Goal: Transaction & Acquisition: Purchase product/service

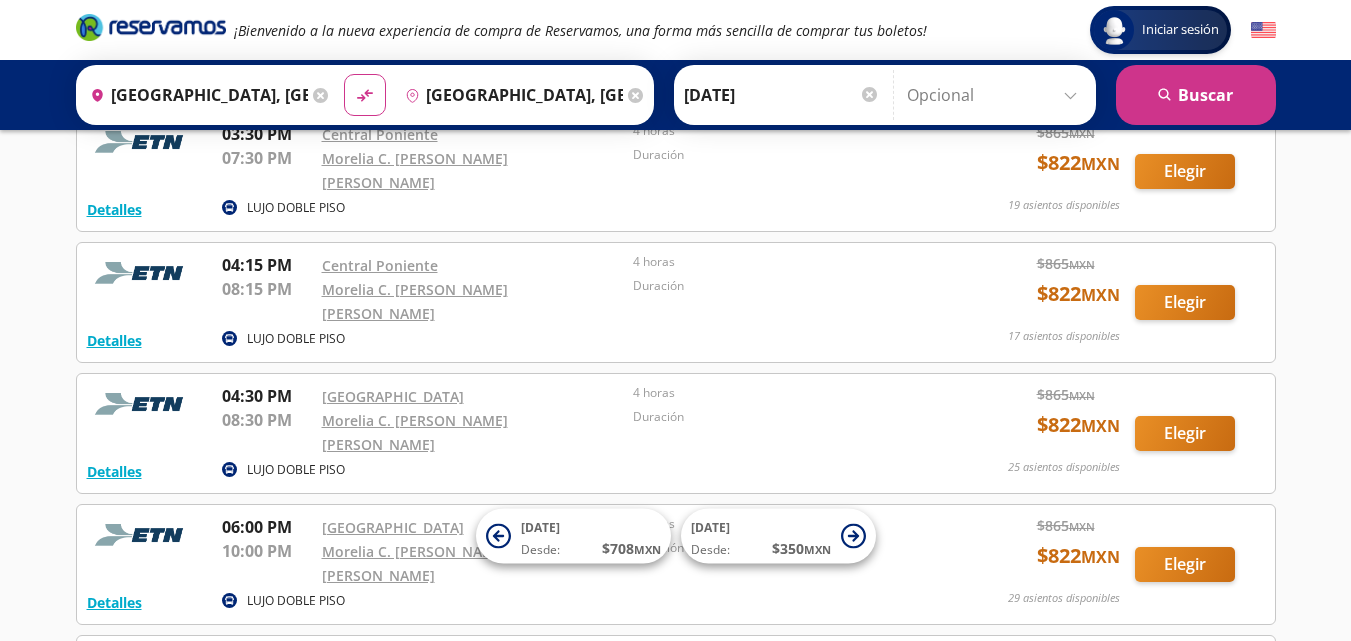
scroll to position [2040, 0]
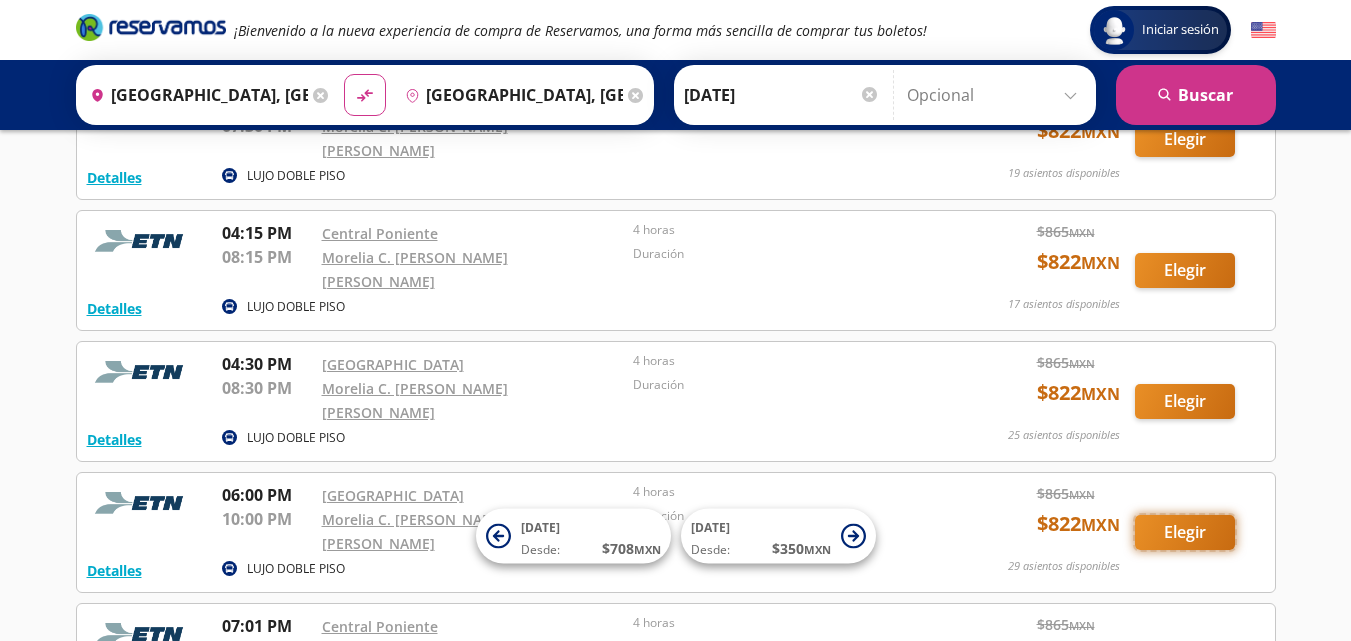
click at [1189, 515] on button "Elegir" at bounding box center [1185, 532] width 100 height 35
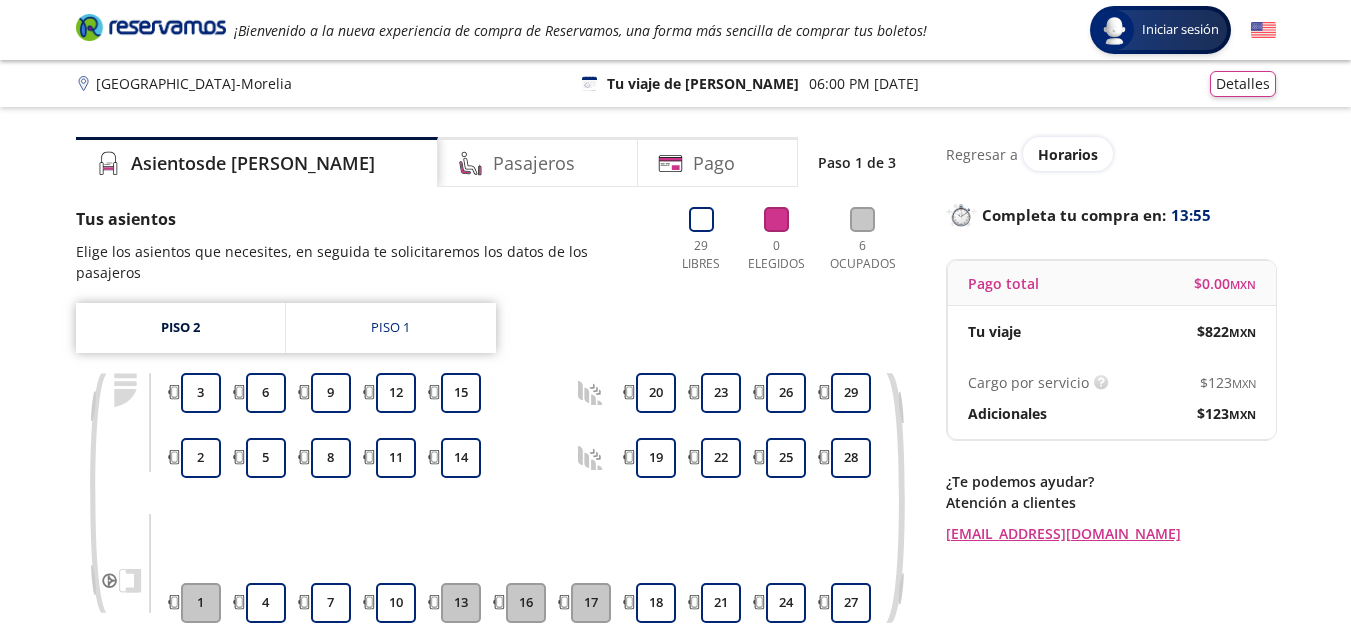
scroll to position [191, 0]
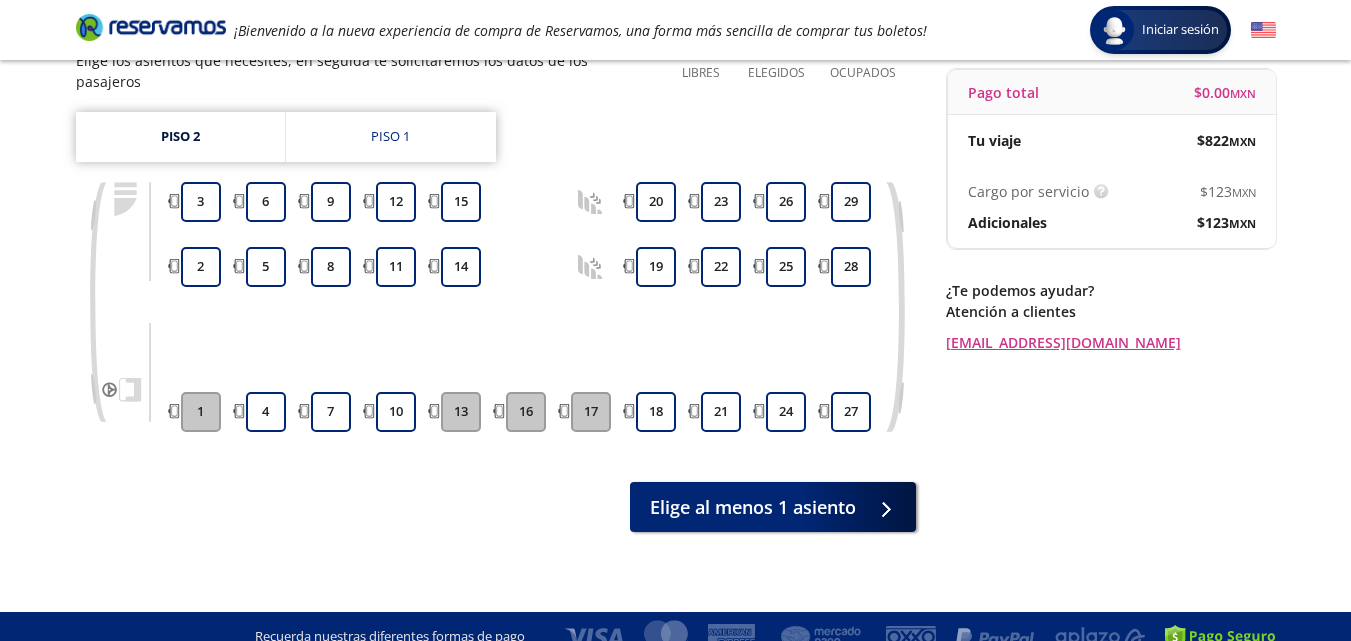
click at [459, 394] on button "13" at bounding box center [461, 412] width 40 height 40
click at [398, 392] on button "10" at bounding box center [396, 412] width 40 height 40
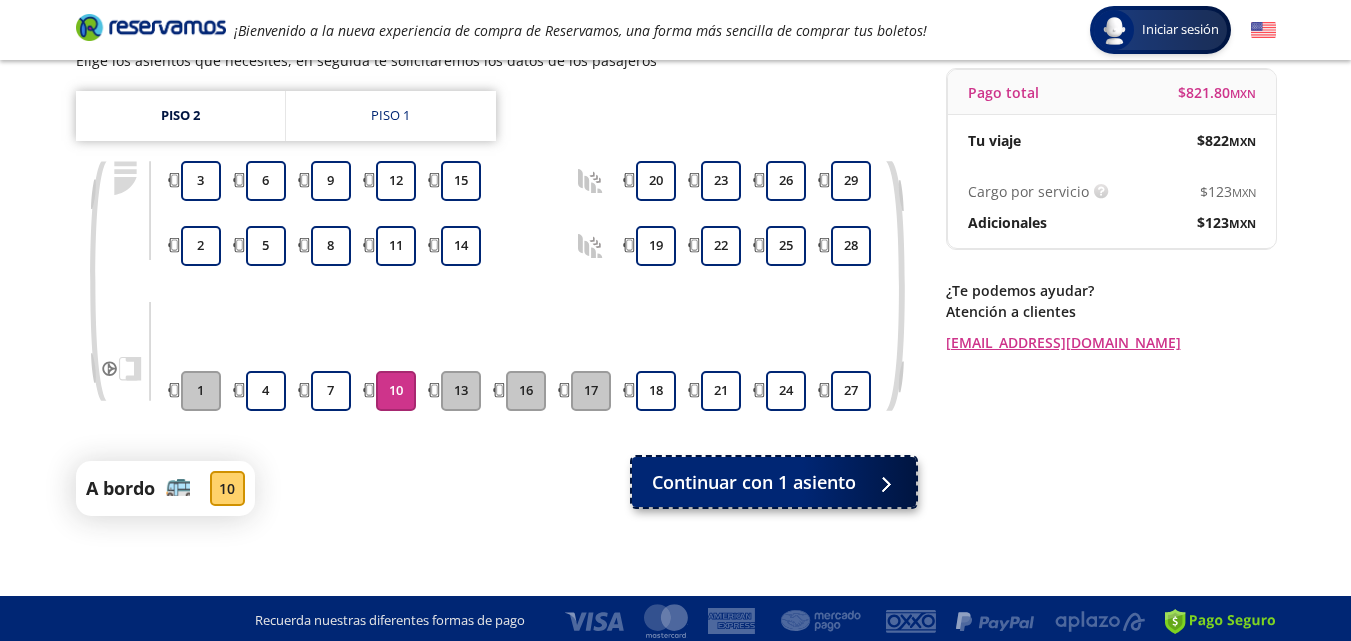
click at [751, 482] on span "Continuar con 1 asiento" at bounding box center [754, 482] width 204 height 27
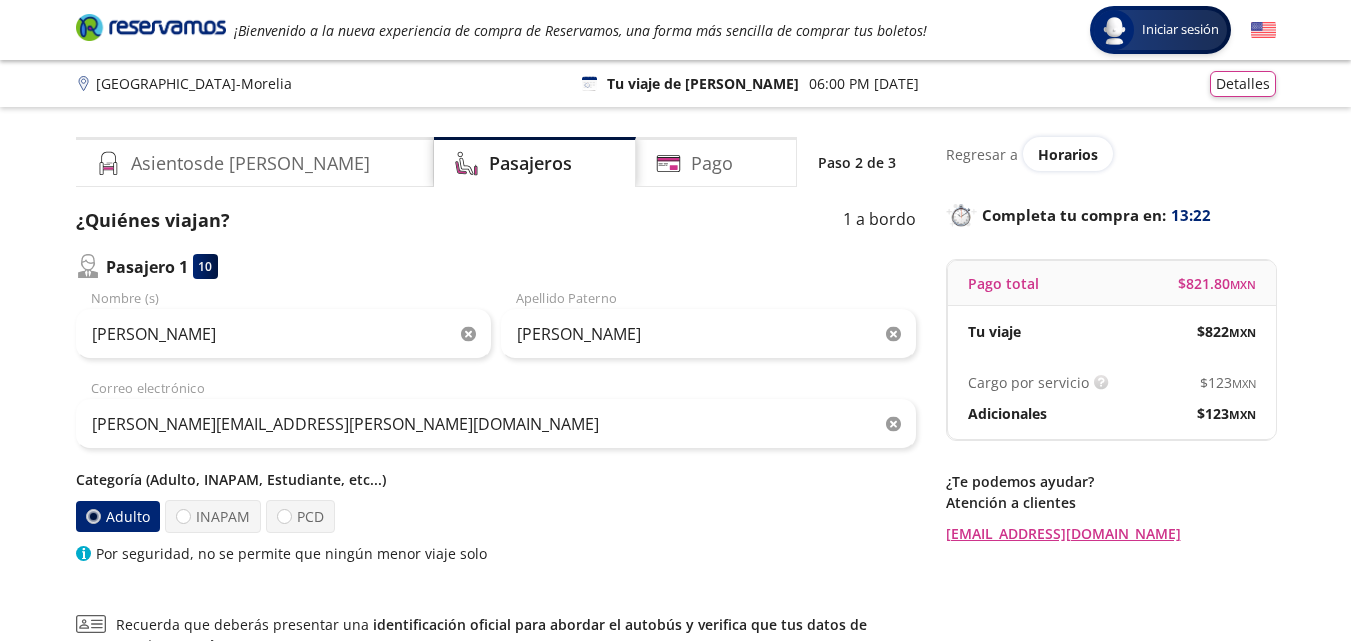
scroll to position [100, 0]
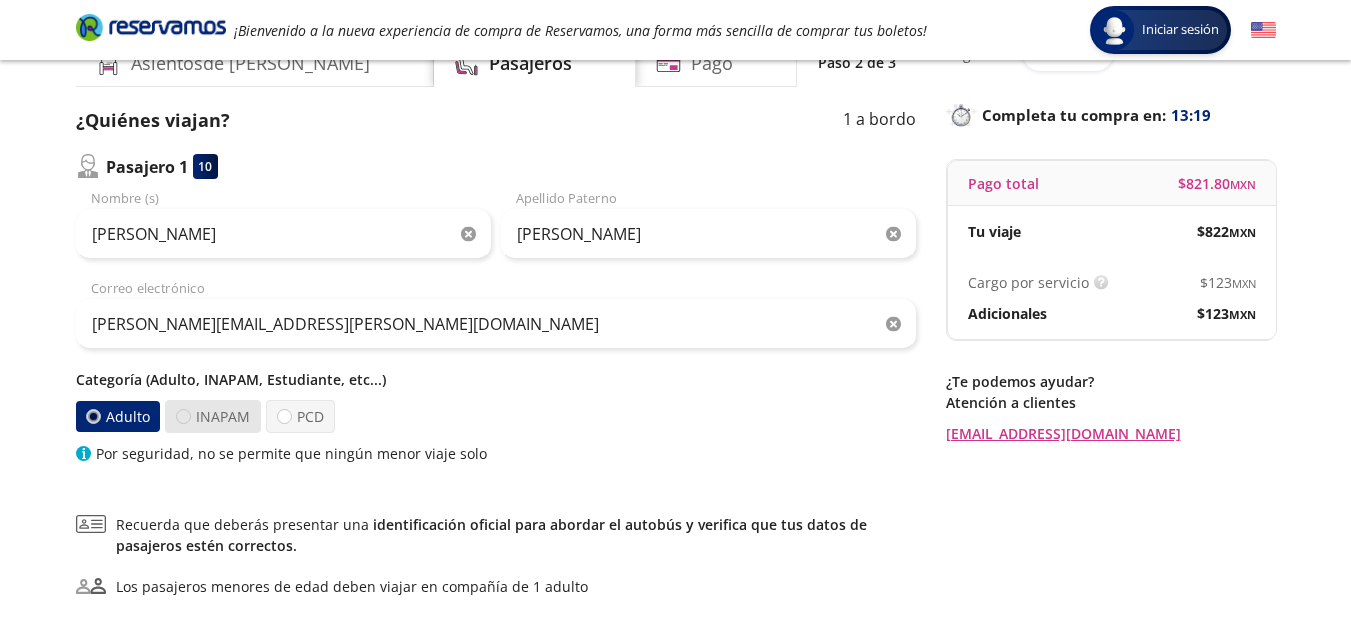
click at [183, 415] on div at bounding box center [183, 416] width 15 height 15
click at [183, 415] on input "INAPAM" at bounding box center [183, 416] width 13 height 13
radio input "true"
radio input "false"
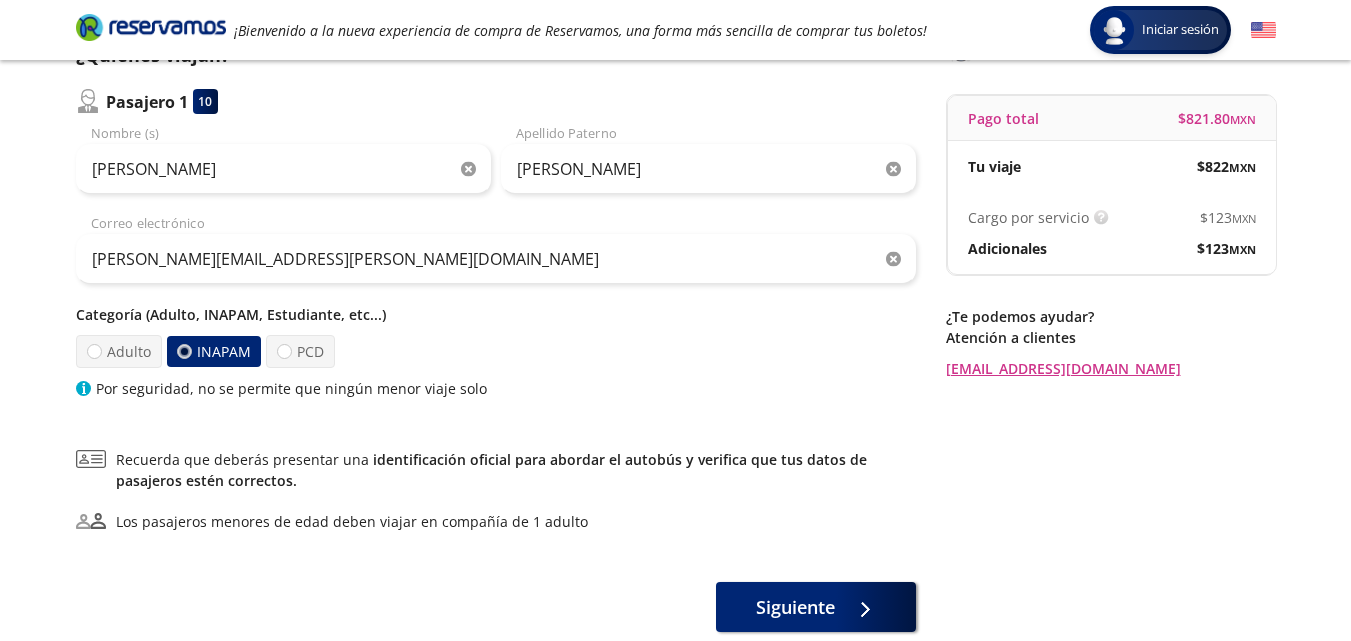
scroll to position [200, 0]
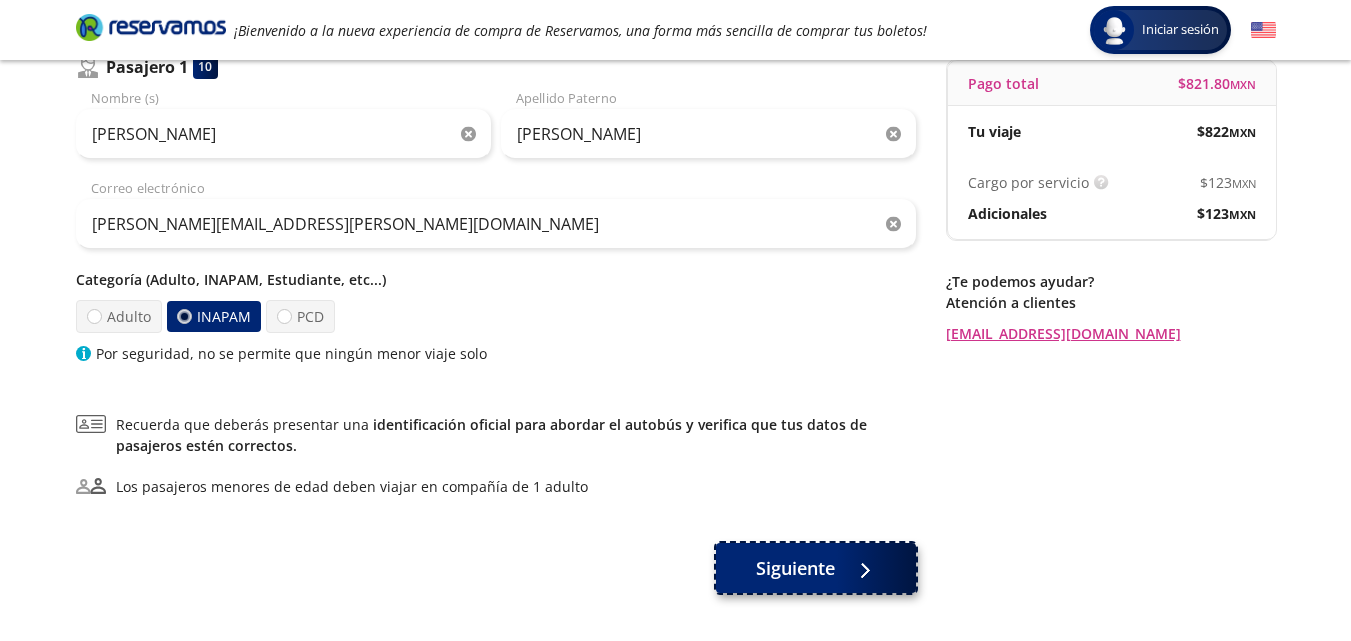
click at [798, 571] on span "Siguiente" at bounding box center [795, 568] width 79 height 27
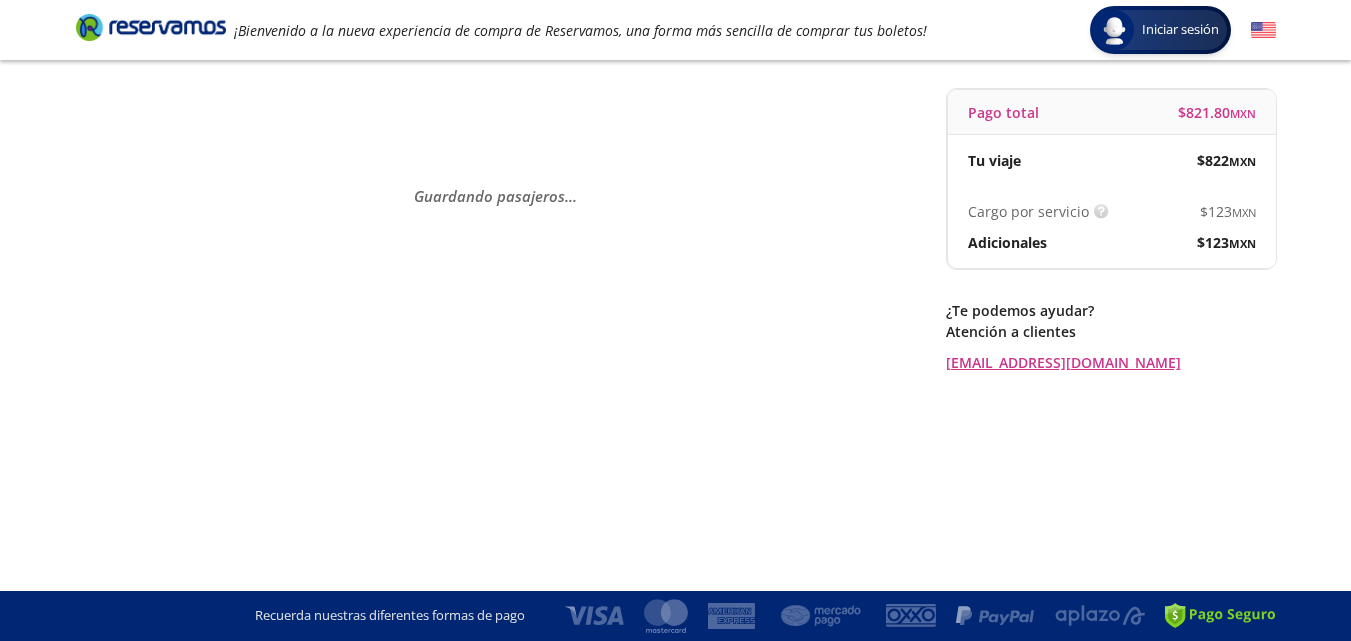
scroll to position [0, 0]
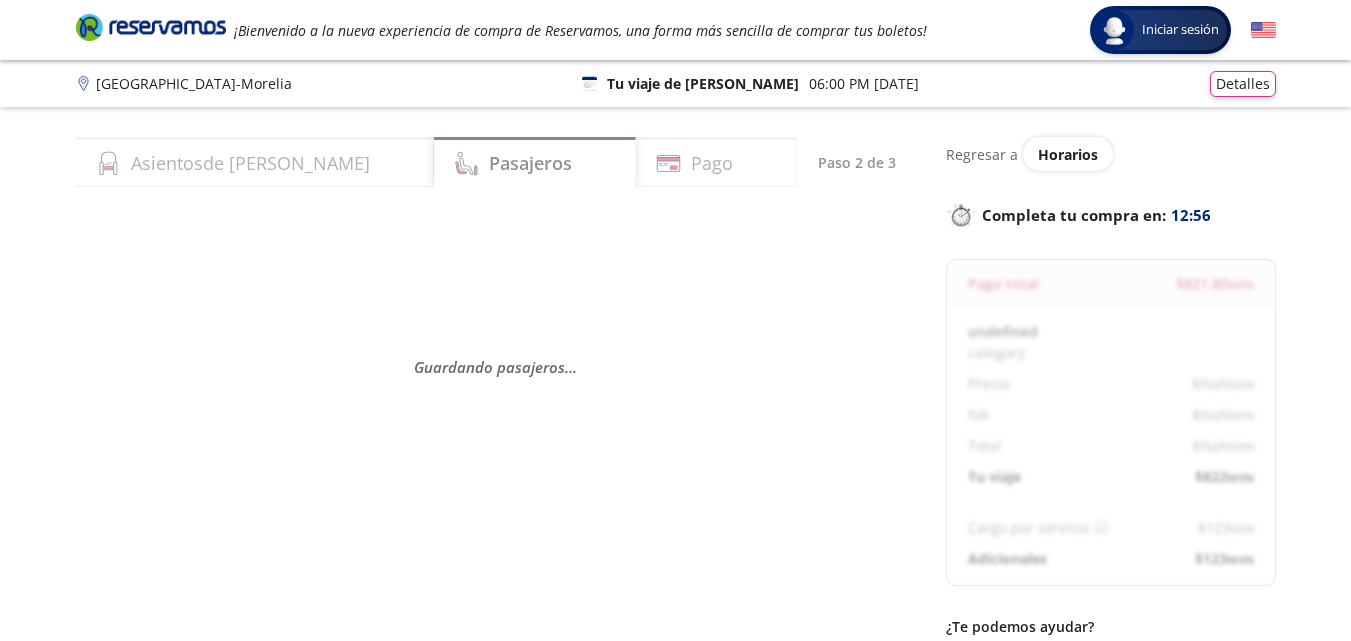
select select "MX"
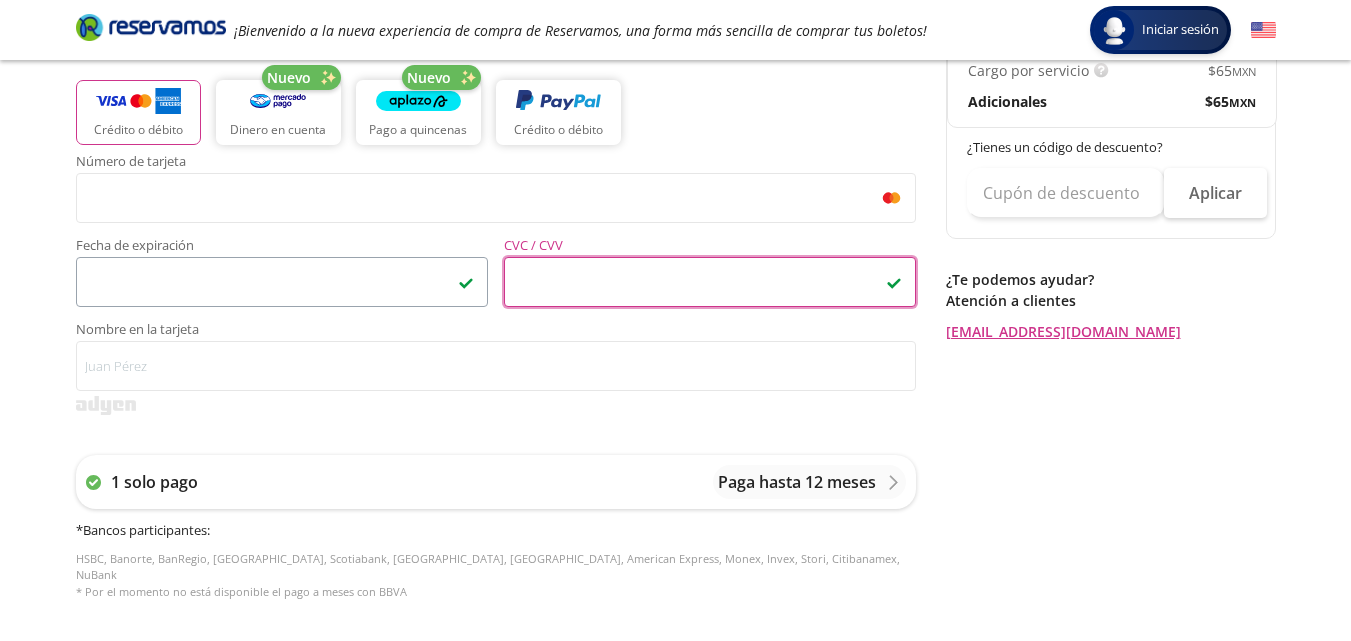
scroll to position [500, 0]
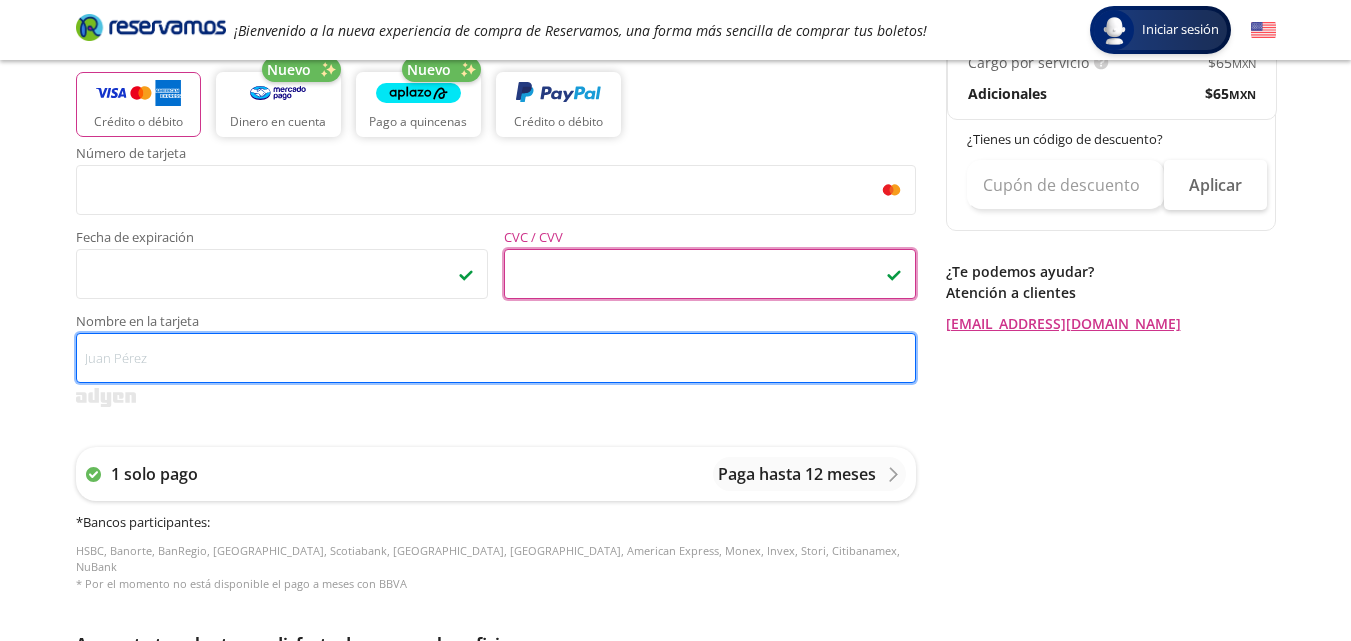
click at [93, 361] on input "Nombre en la tarjeta" at bounding box center [496, 358] width 840 height 50
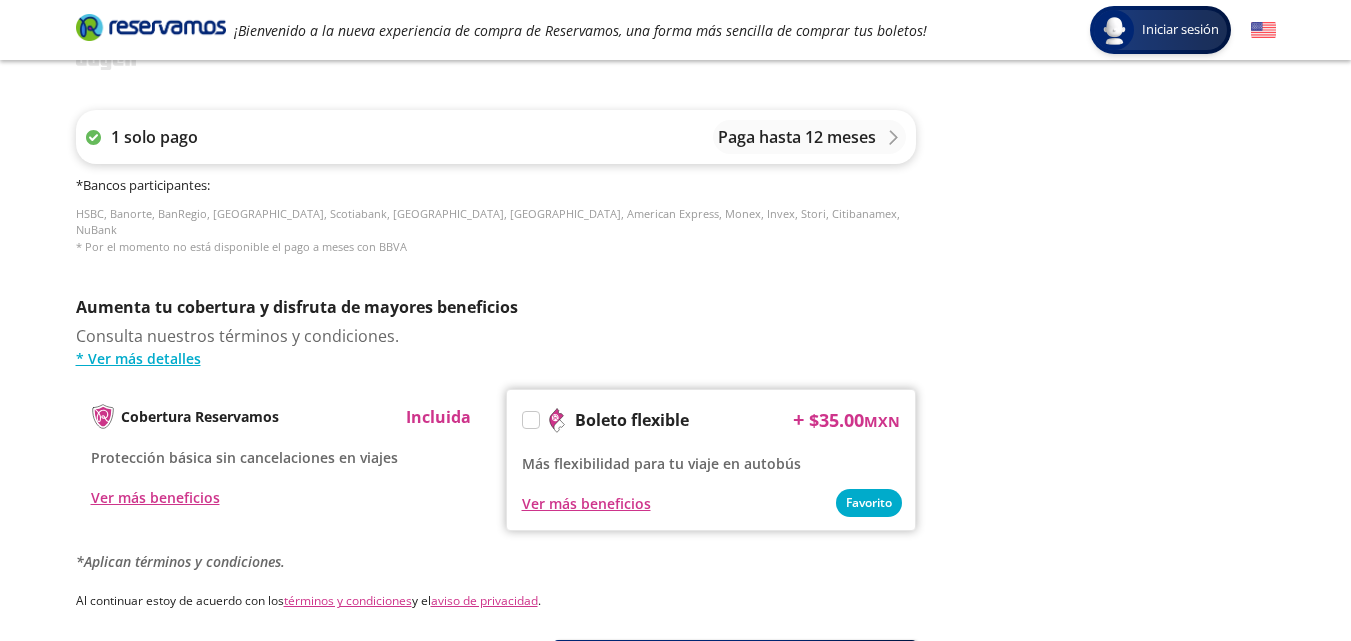
scroll to position [900, 0]
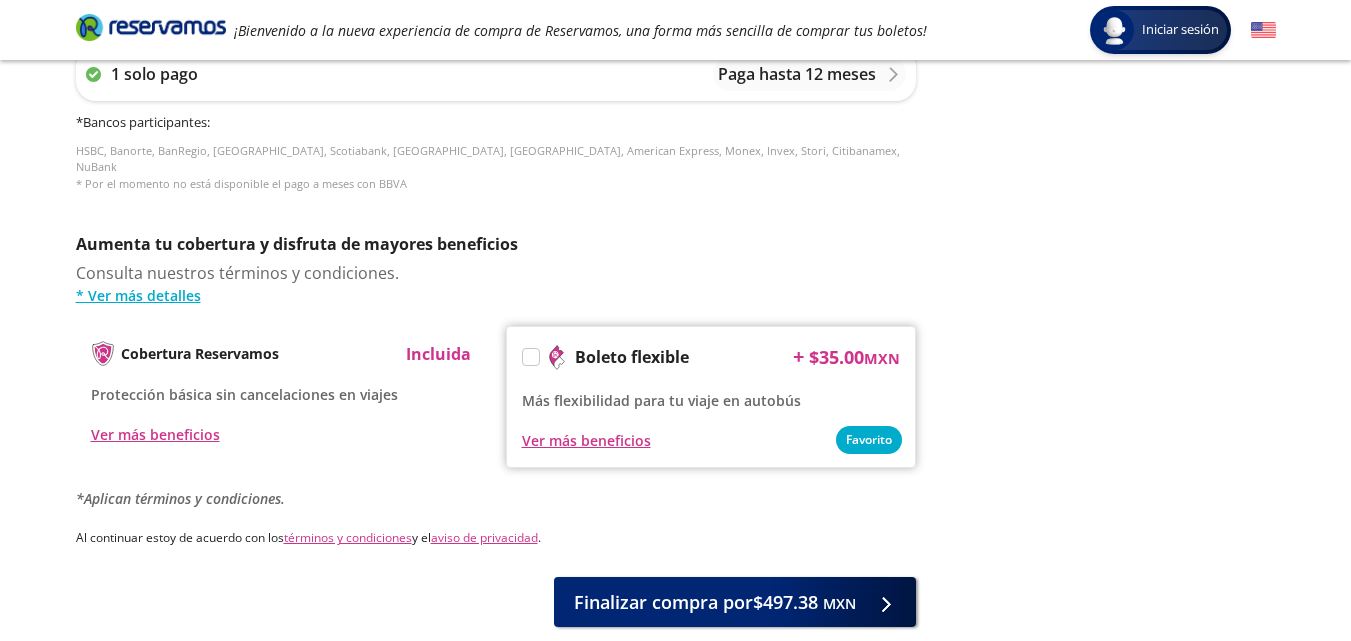
type input "[PERSON_NAME]"
click at [531, 349] on label at bounding box center [531, 357] width 16 height 16
click at [531, 354] on input "Boleto flexible" at bounding box center [529, 360] width 13 height 13
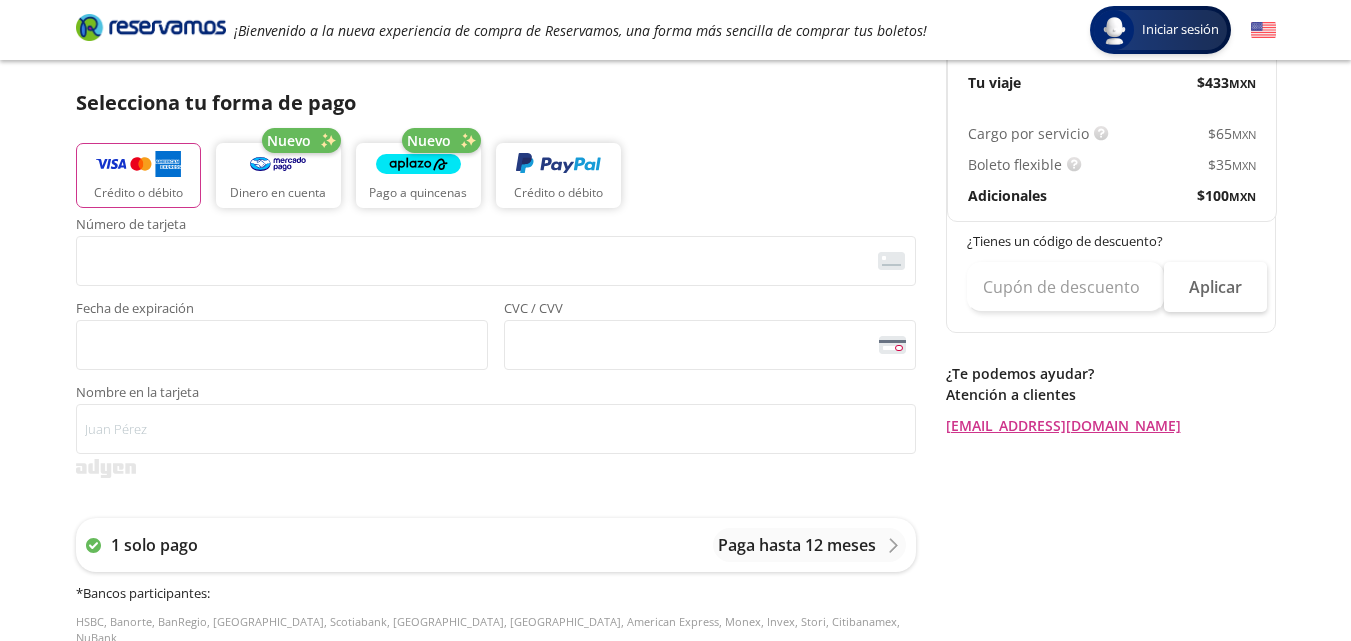
scroll to position [400, 0]
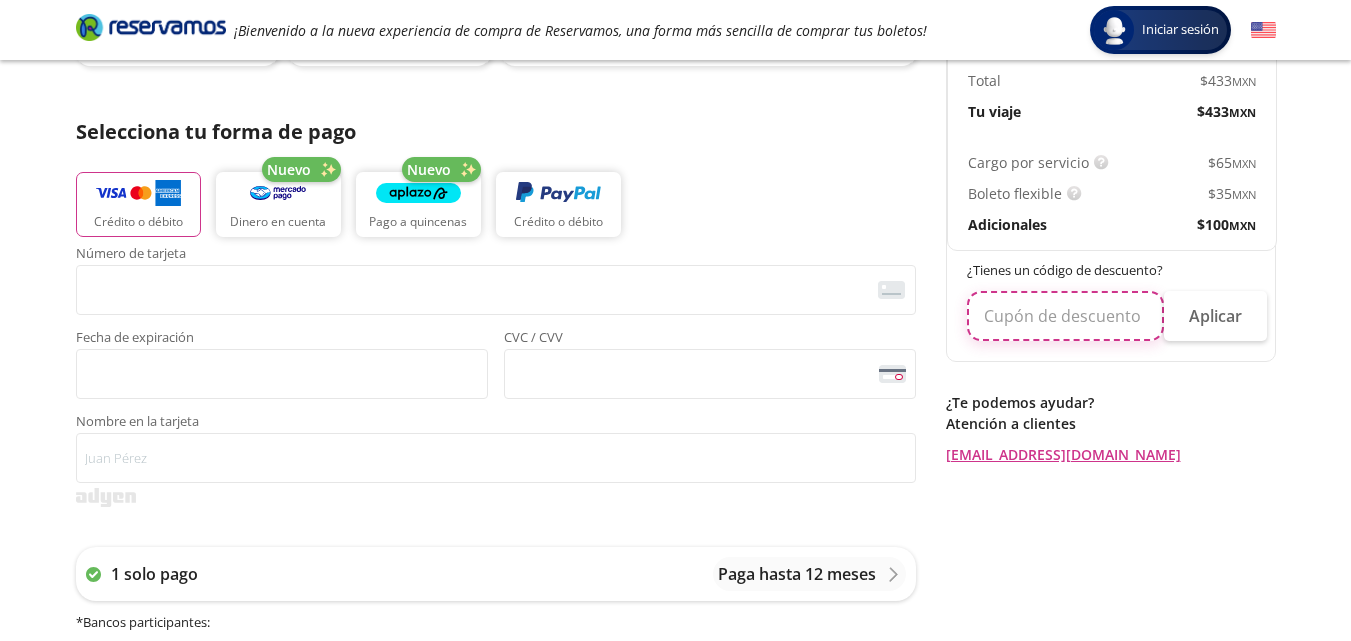
click at [1118, 324] on input "text" at bounding box center [1065, 316] width 197 height 50
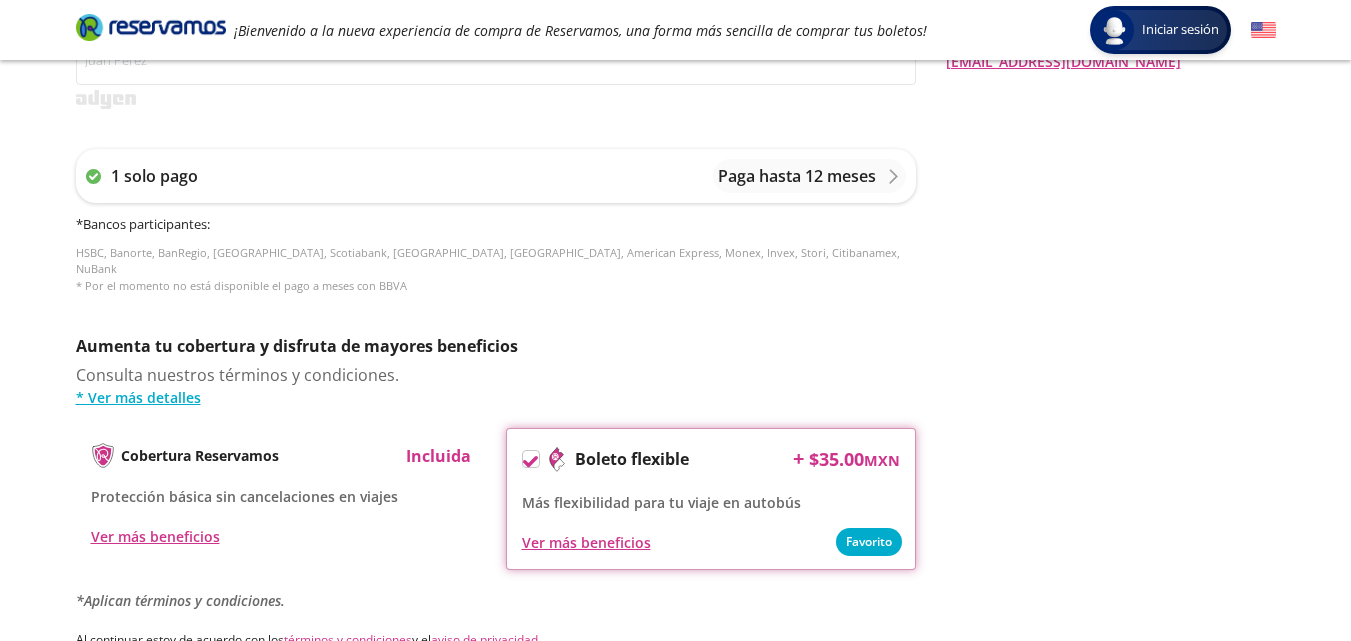
scroll to position [900, 0]
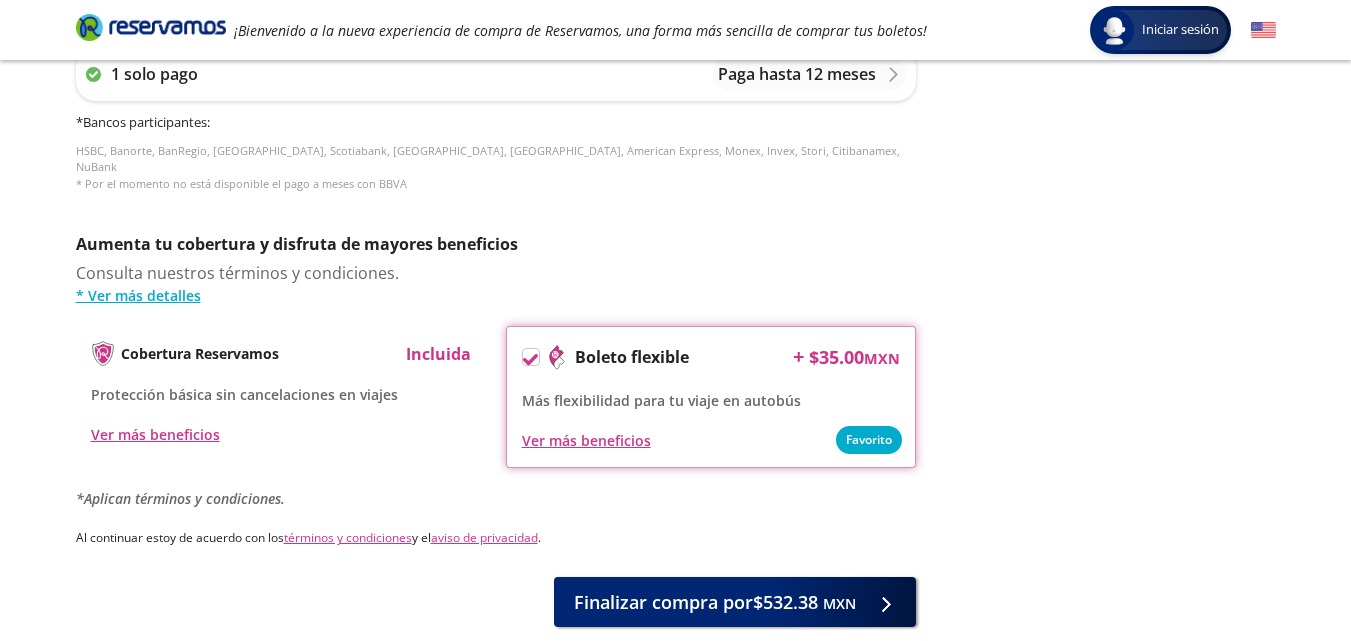
click at [531, 354] on icon at bounding box center [530, 359] width 15 height 11
click at [531, 354] on input "Boleto flexible" at bounding box center [529, 360] width 13 height 13
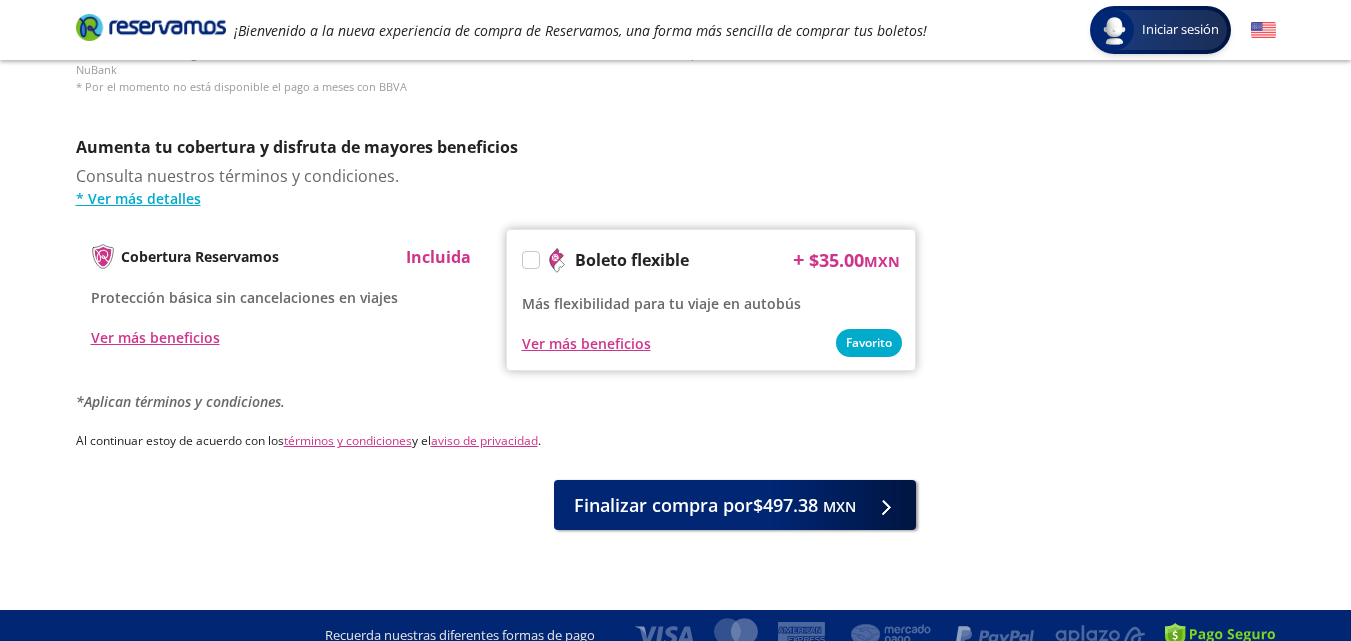
scroll to position [1000, 0]
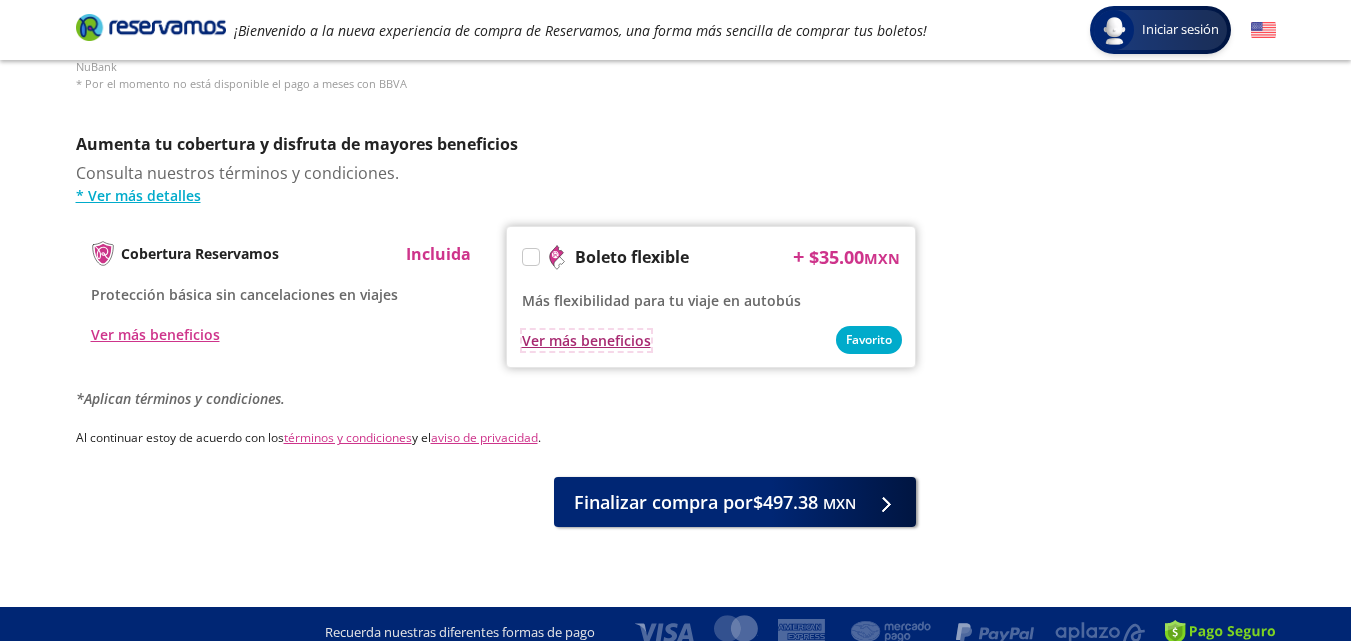
click at [591, 330] on div "Ver más beneficios" at bounding box center [586, 340] width 129 height 21
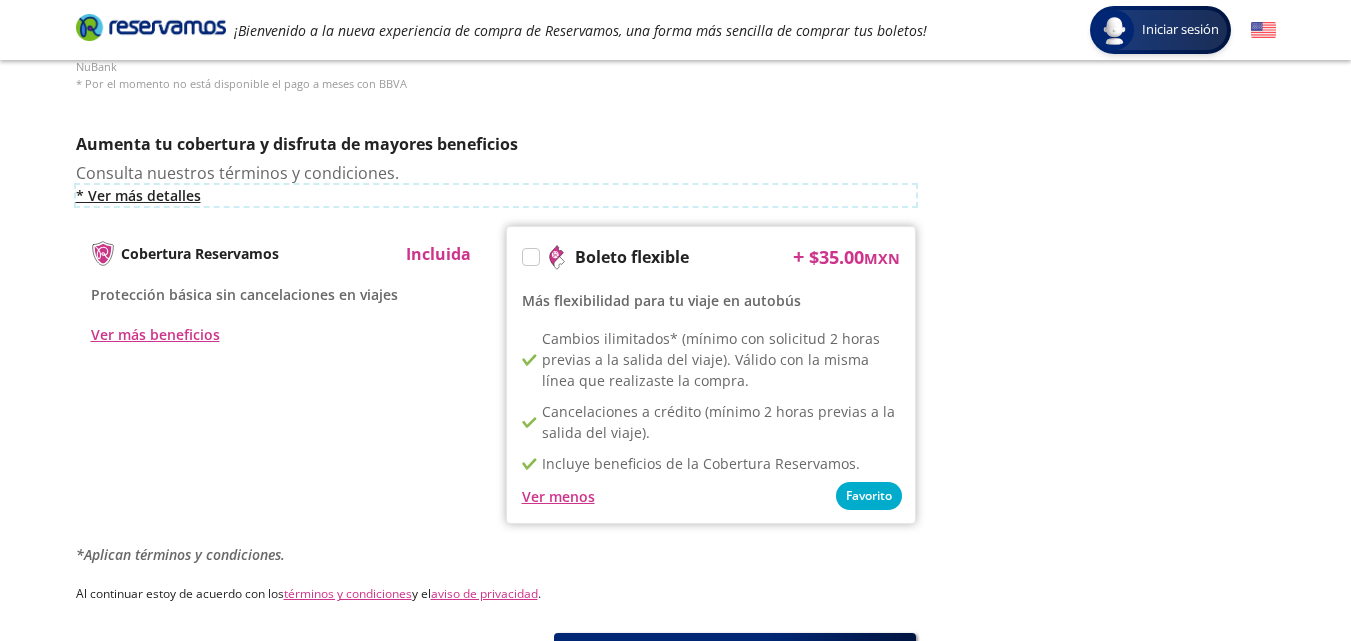
click at [172, 185] on link "* Ver más detalles" at bounding box center [496, 195] width 840 height 21
click at [441, 242] on p "Incluida" at bounding box center [438, 254] width 65 height 24
click at [454, 242] on p "Incluida" at bounding box center [438, 254] width 65 height 24
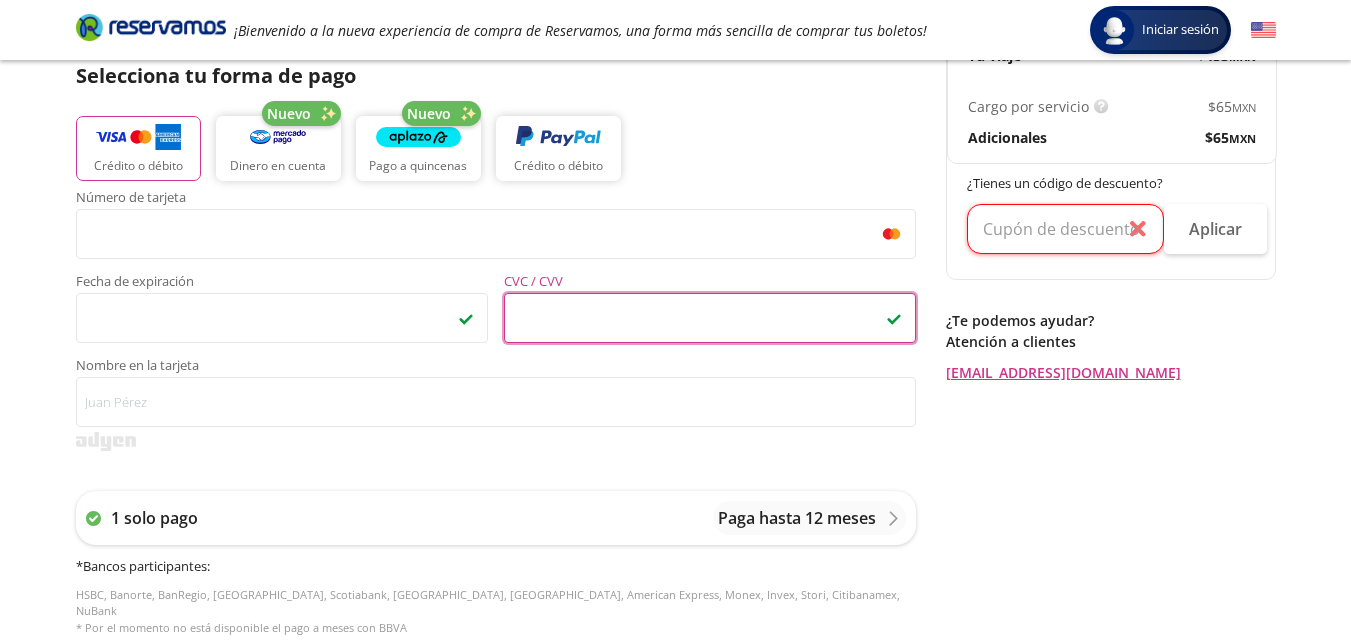
scroll to position [556, 0]
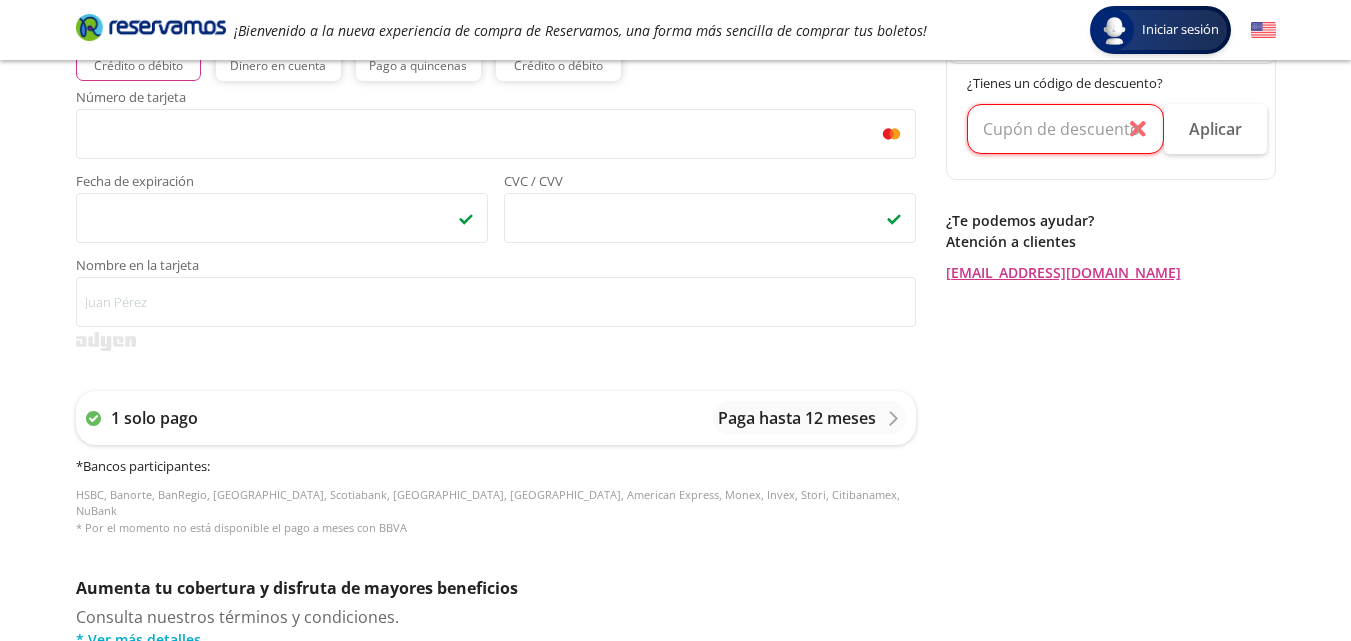
click at [317, 358] on div "Número de tarjeta <p>Your browser does not support iframes.</p> Fecha de expira…" at bounding box center [496, 323] width 840 height 465
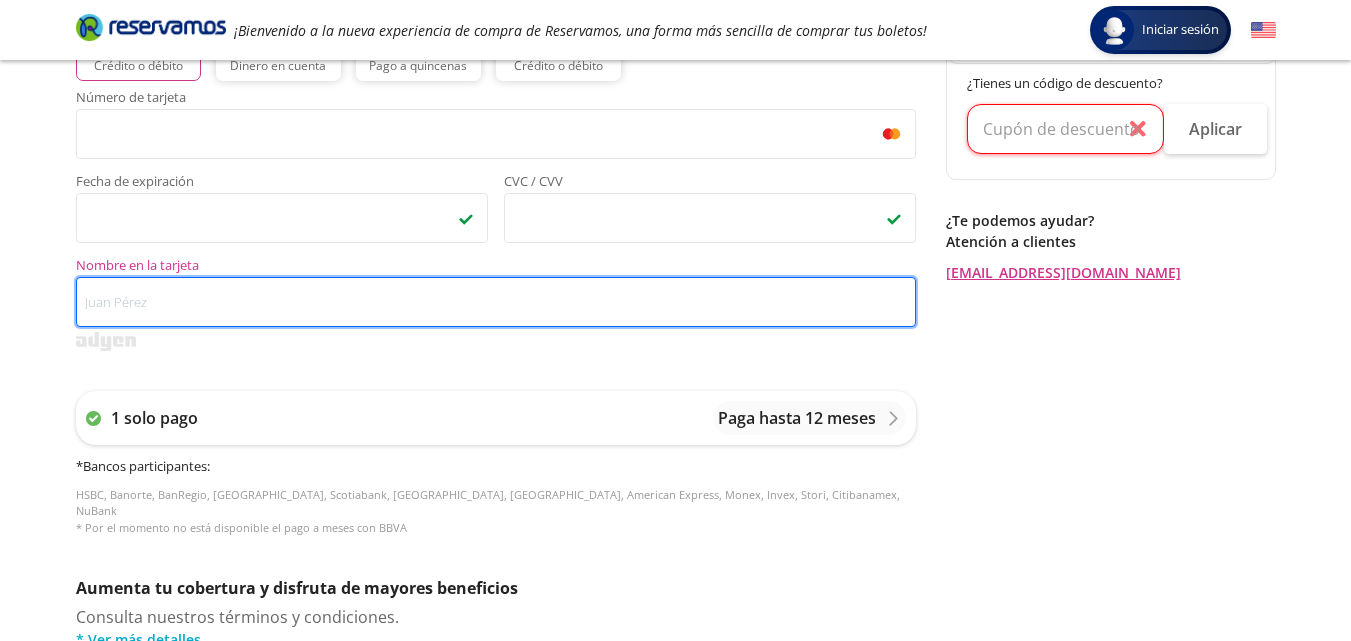
click at [265, 306] on input "Nombre en la tarjeta" at bounding box center [496, 302] width 840 height 50
click at [186, 303] on input "[PERSON_NAME]" at bounding box center [496, 302] width 840 height 50
click at [180, 306] on input "[PERSON_NAME]" at bounding box center [496, 302] width 840 height 50
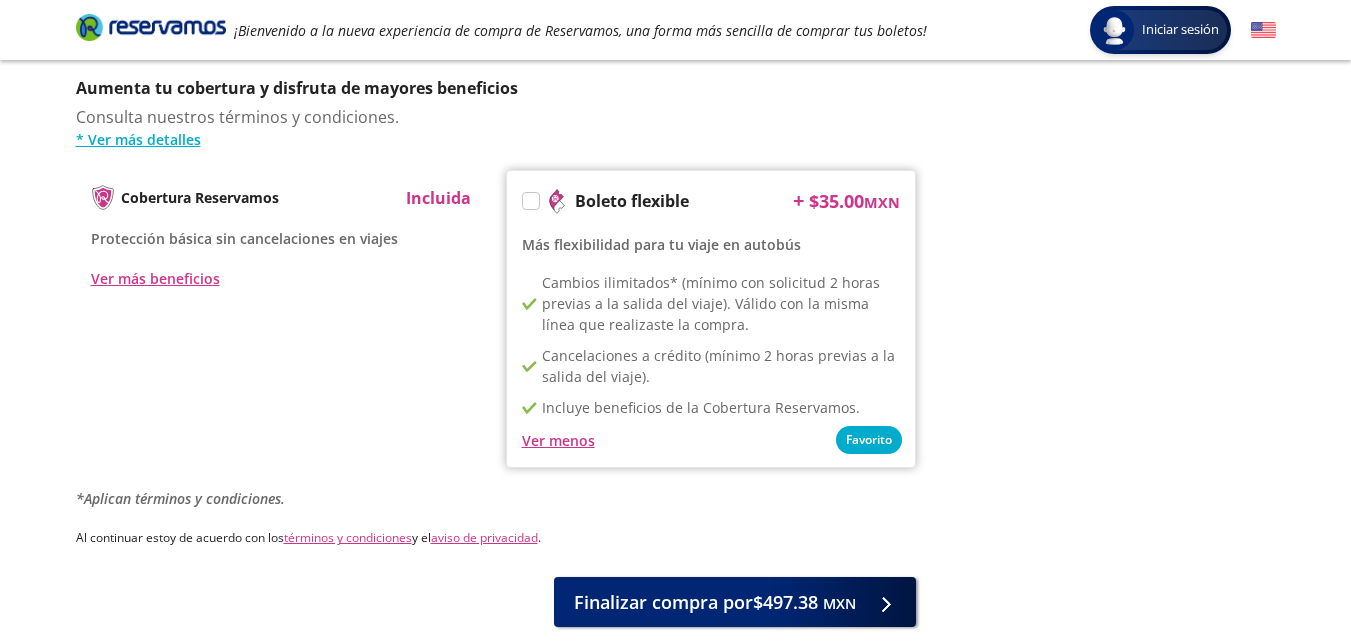
scroll to position [1156, 0]
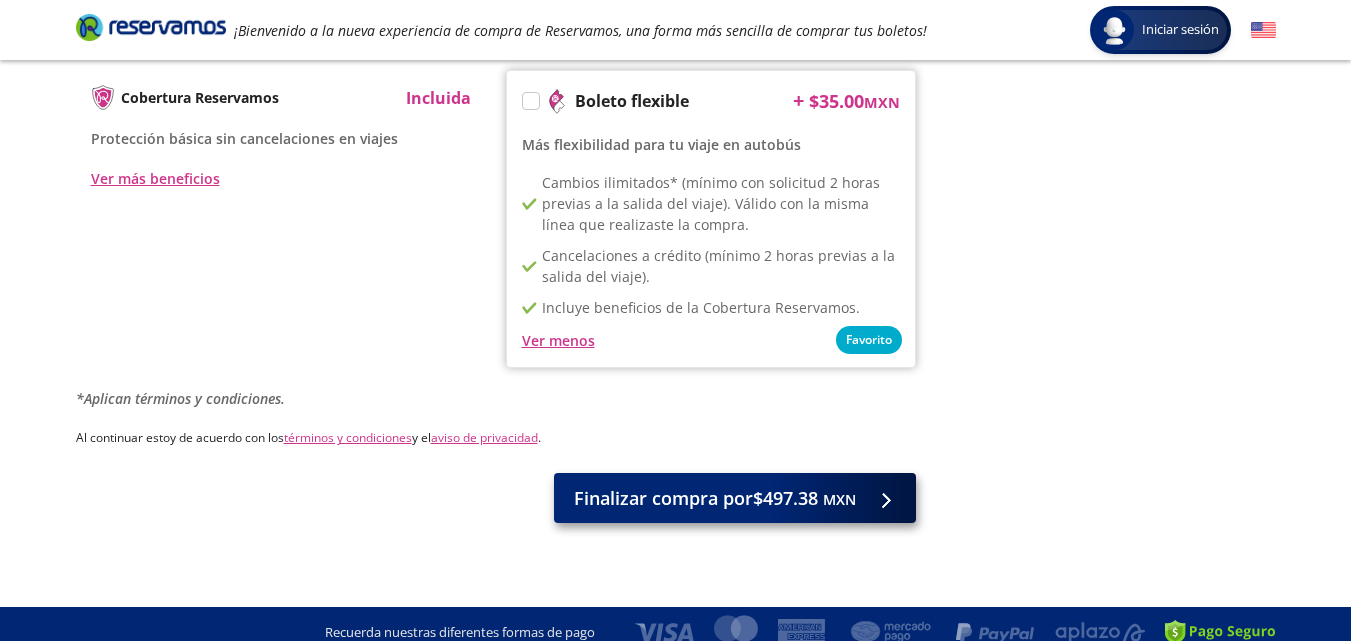
type input "[PERSON_NAME]"
click at [655, 487] on span "Finalizar compra por $497.38 MXN" at bounding box center [715, 498] width 282 height 27
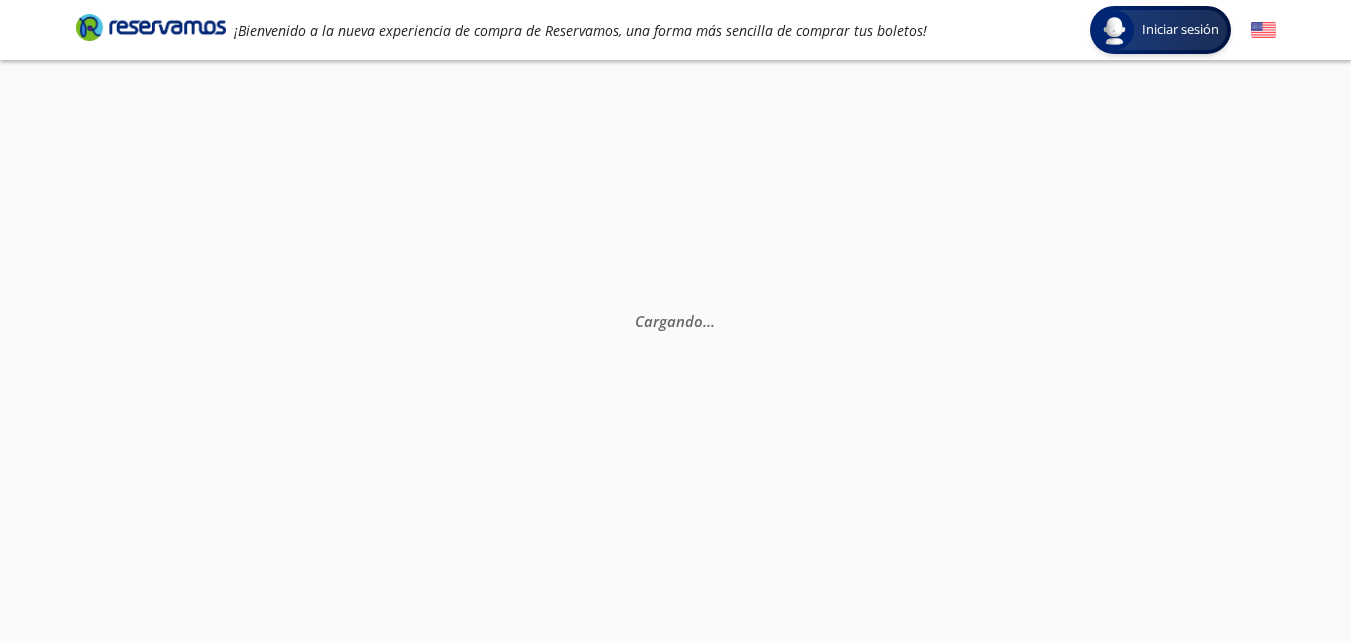
scroll to position [0, 0]
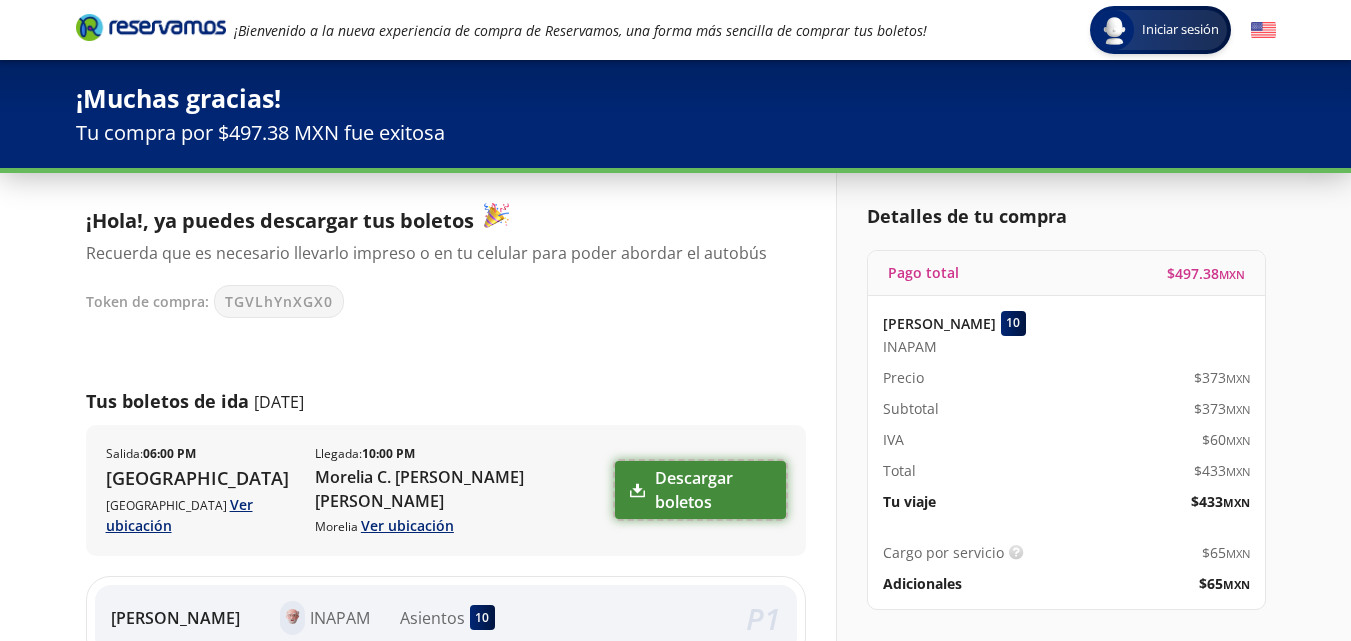
click at [682, 492] on link "Descargar boletos" at bounding box center [700, 490] width 170 height 58
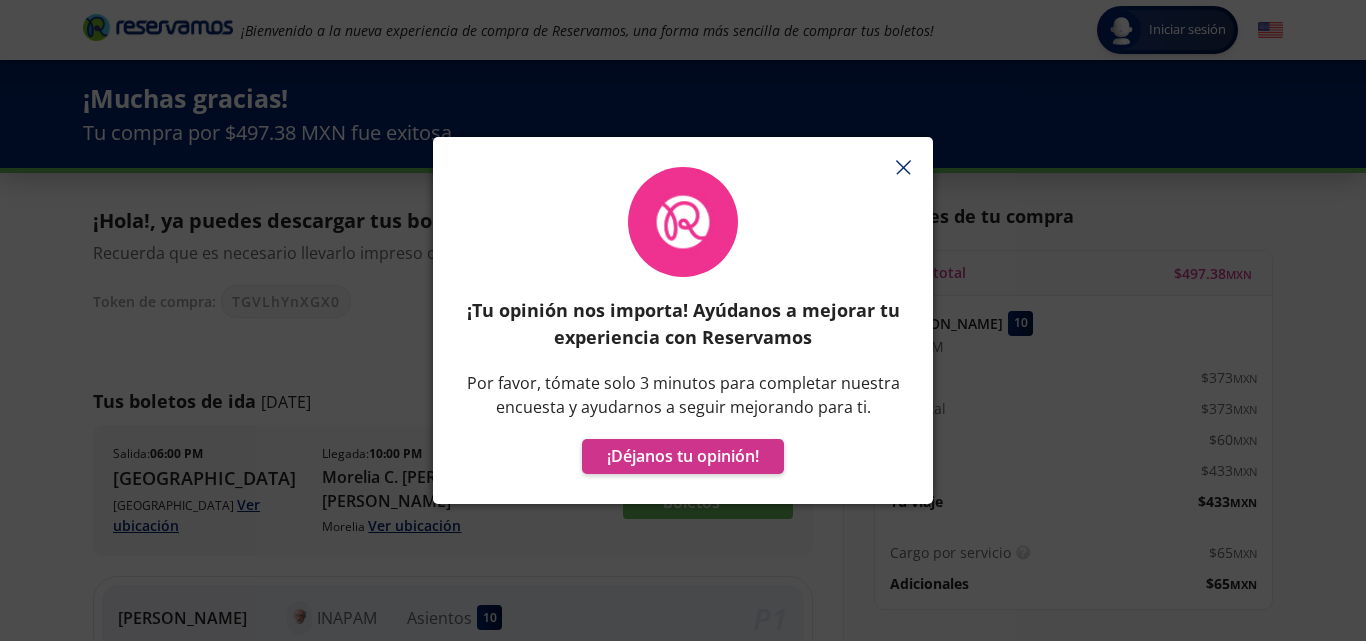
click at [902, 167] on line "button" at bounding box center [902, 167] width 13 height 13
